Goal: Task Accomplishment & Management: Complete application form

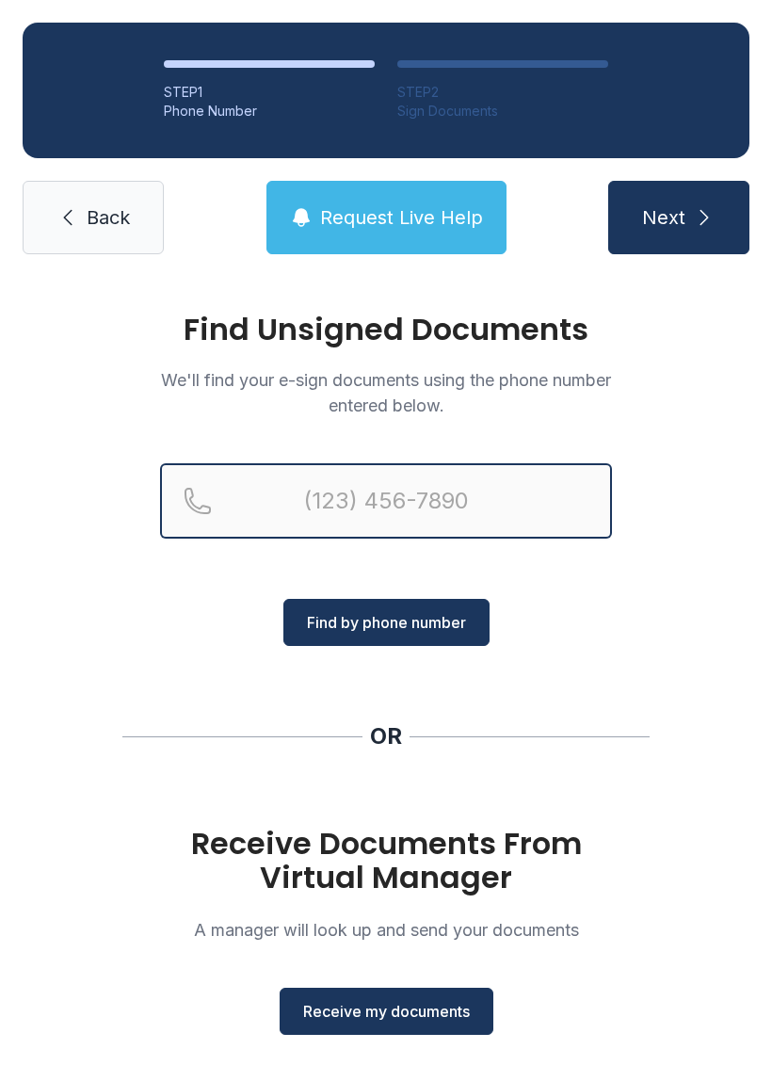
click at [373, 494] on input "Reservation phone number" at bounding box center [386, 500] width 452 height 75
click at [678, 218] on button "Next" at bounding box center [678, 217] width 141 height 73
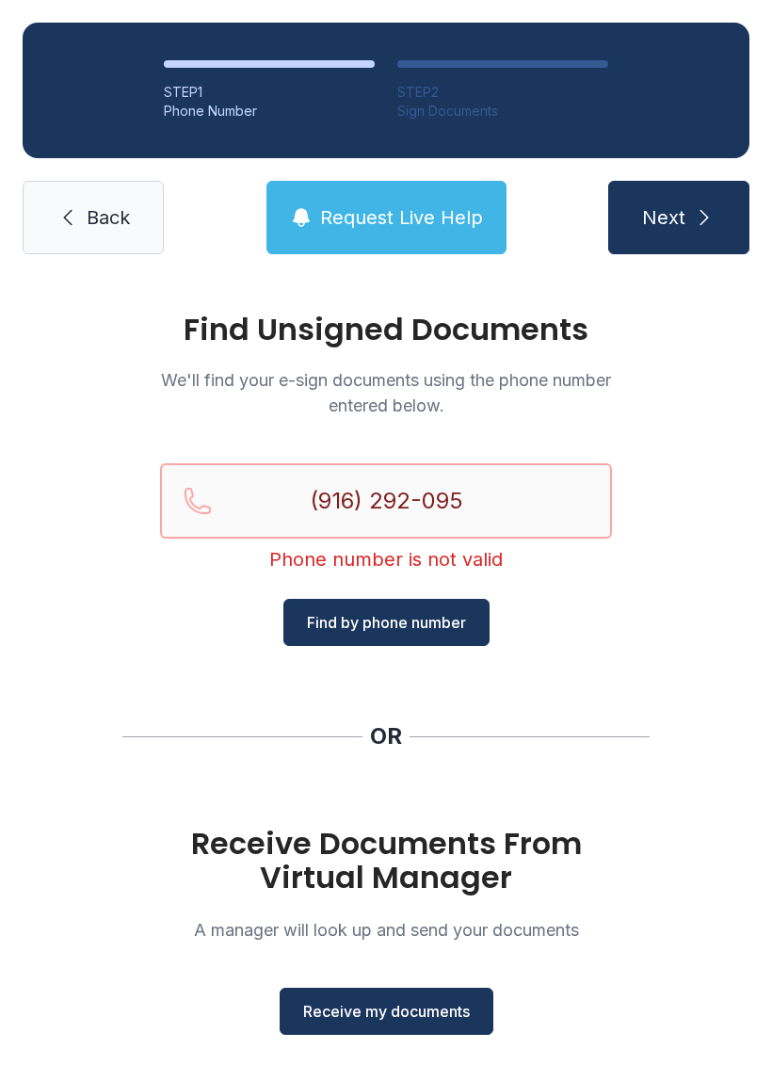
type input "[PHONE_NUMBER]"
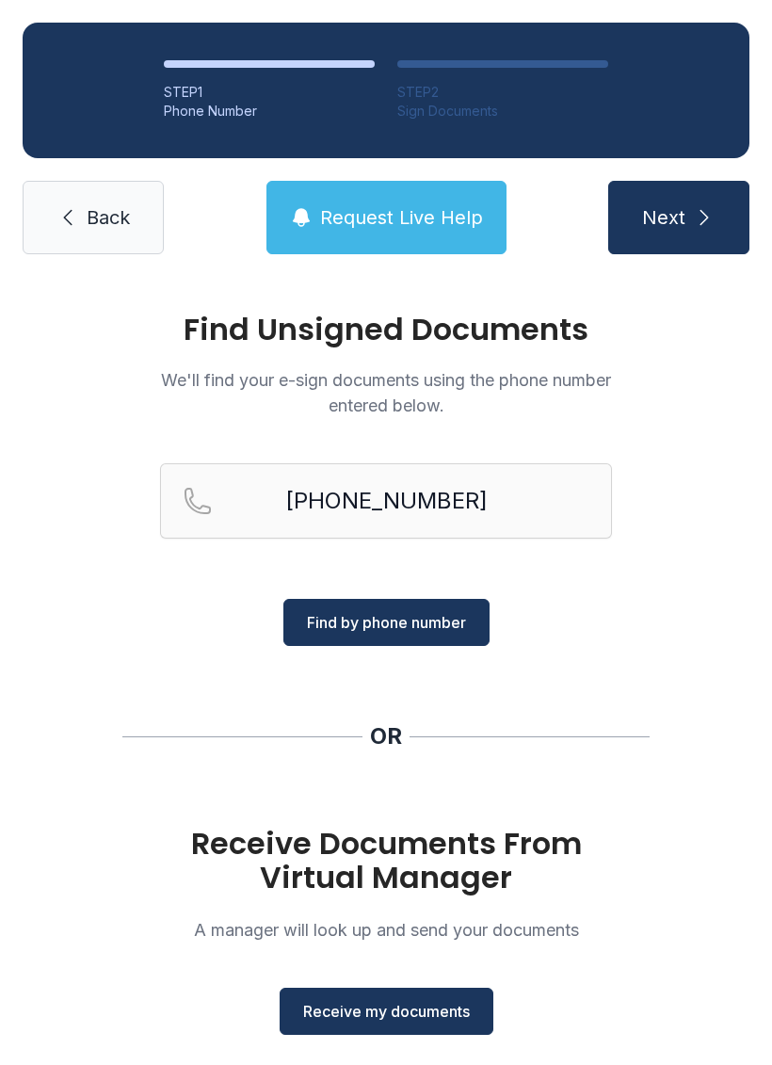
click at [79, 232] on link "Back" at bounding box center [93, 217] width 141 height 73
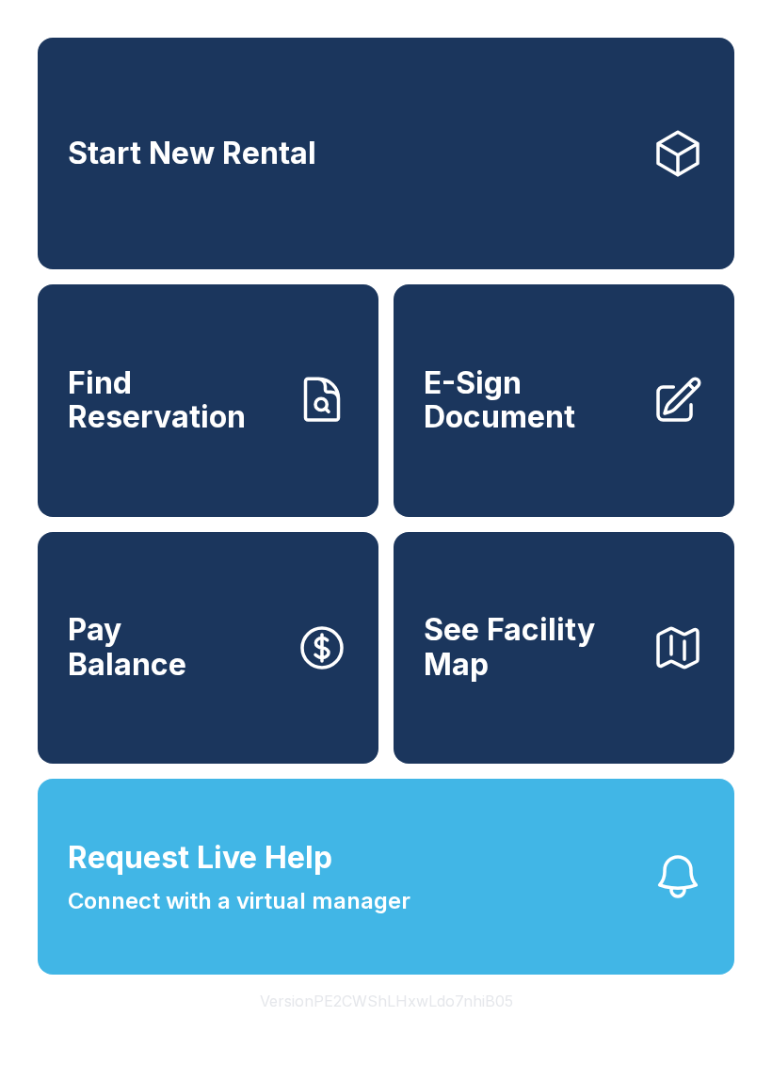
click at [522, 427] on span "E-Sign Document" at bounding box center [530, 400] width 213 height 69
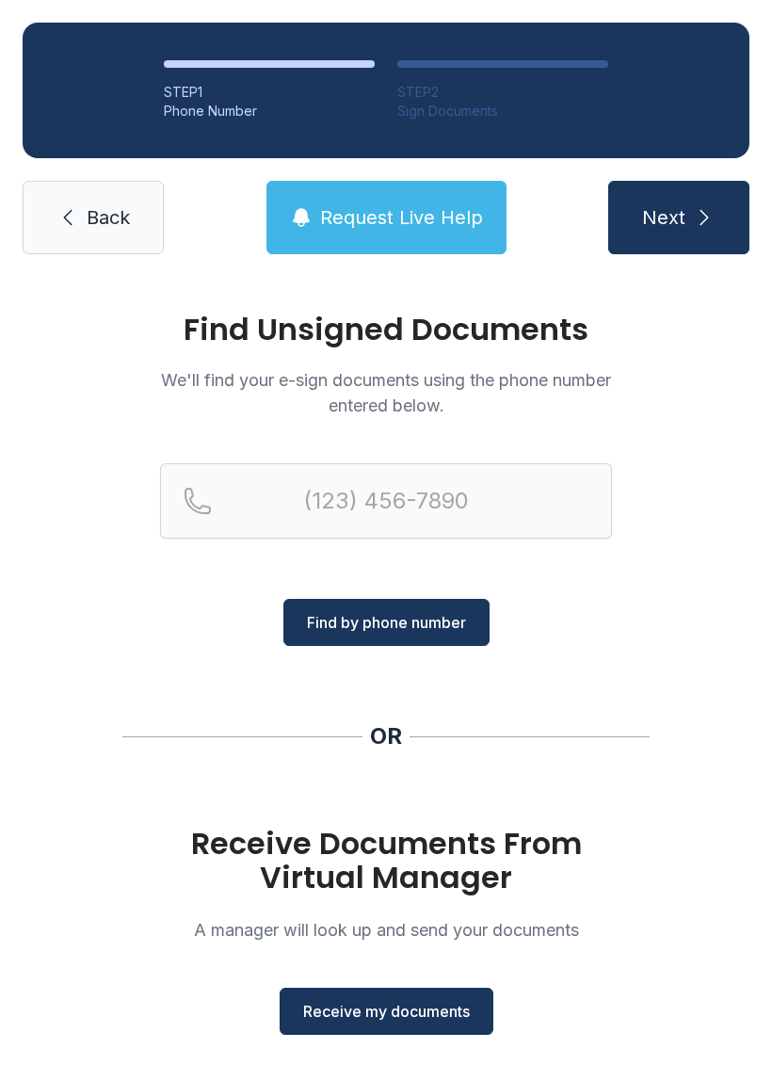
click at [408, 1009] on span "Receive my documents" at bounding box center [386, 1011] width 167 height 23
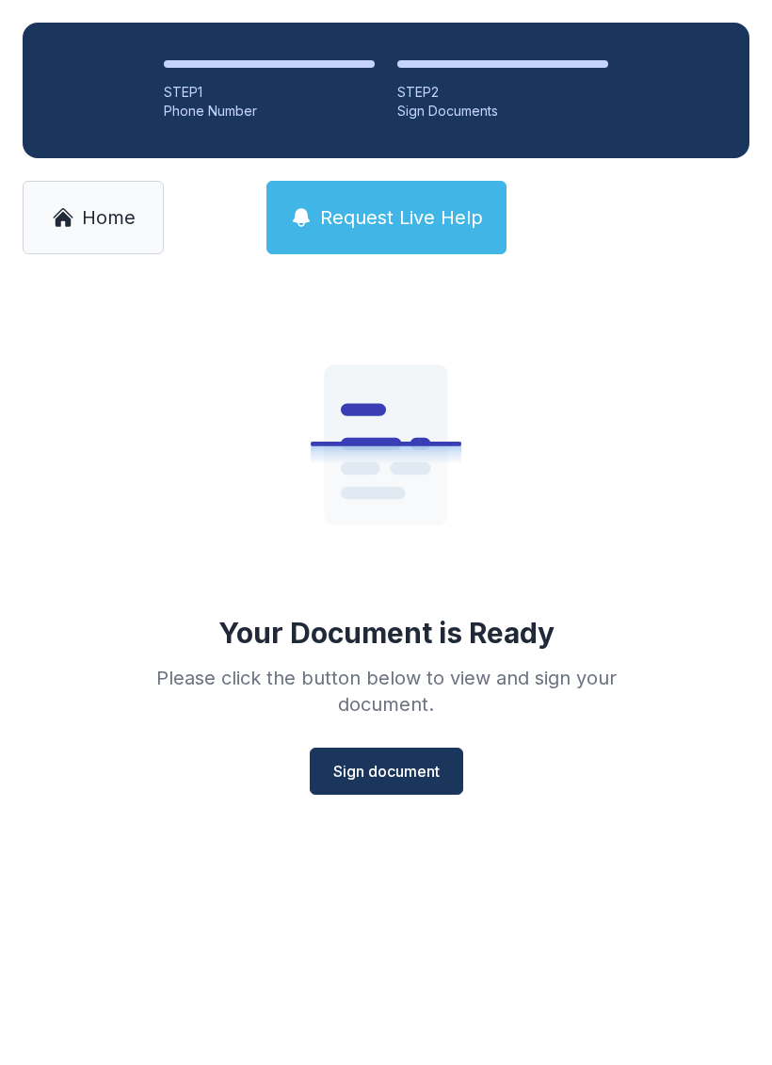
click at [388, 773] on span "Sign document" at bounding box center [386, 771] width 106 height 23
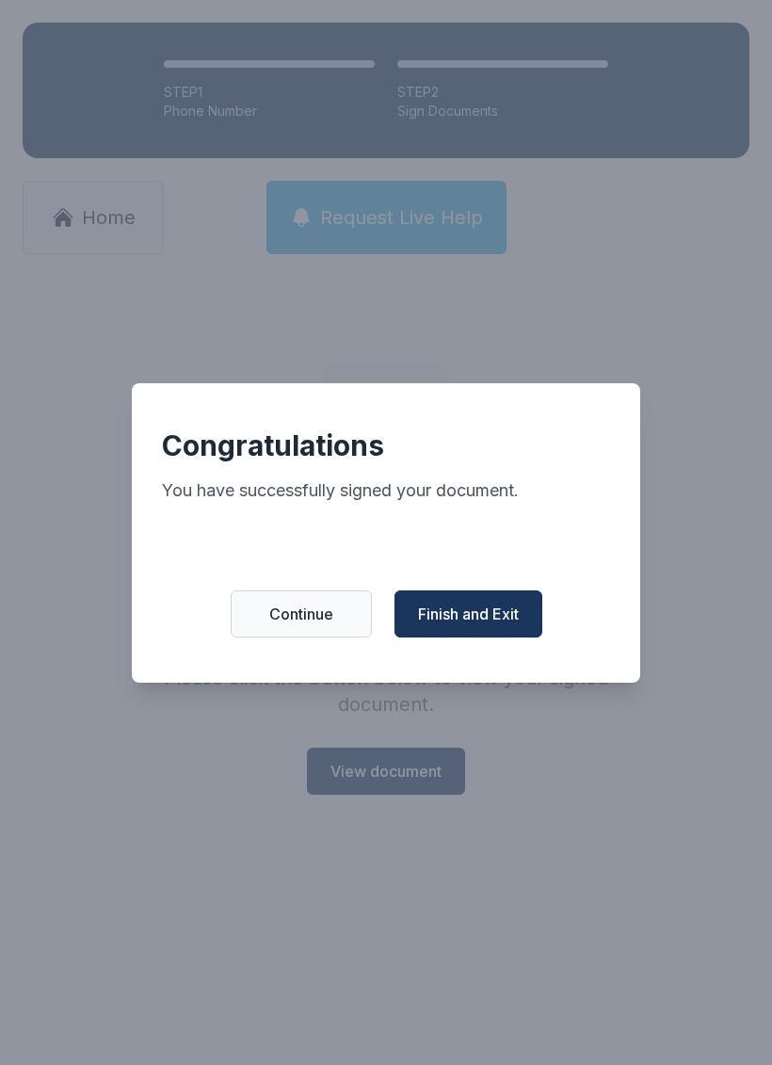
click at [482, 619] on span "Finish and Exit" at bounding box center [468, 614] width 101 height 23
